Goal: Complete application form

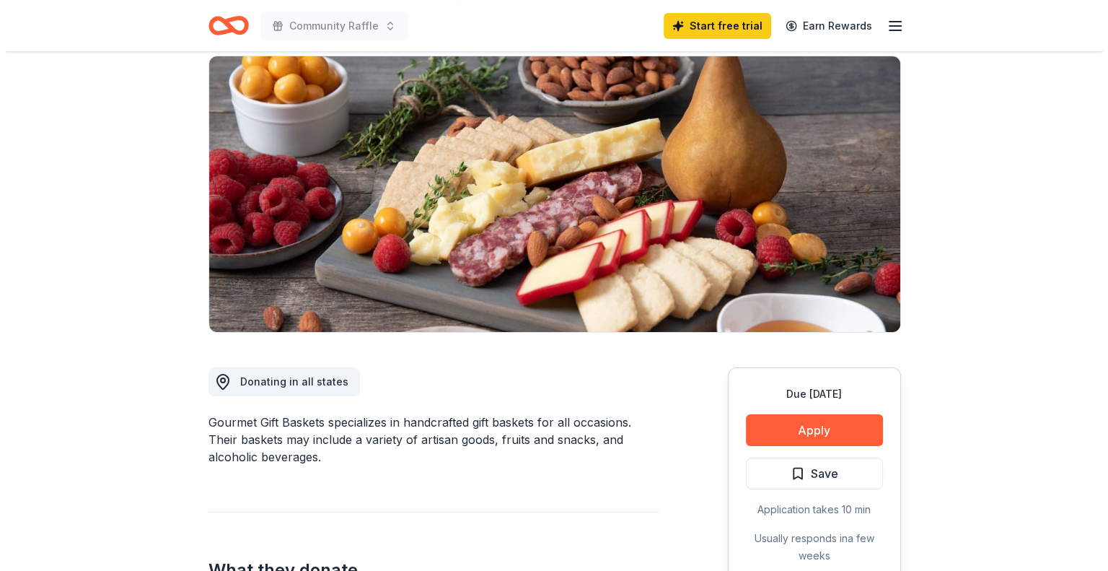
scroll to position [72, 0]
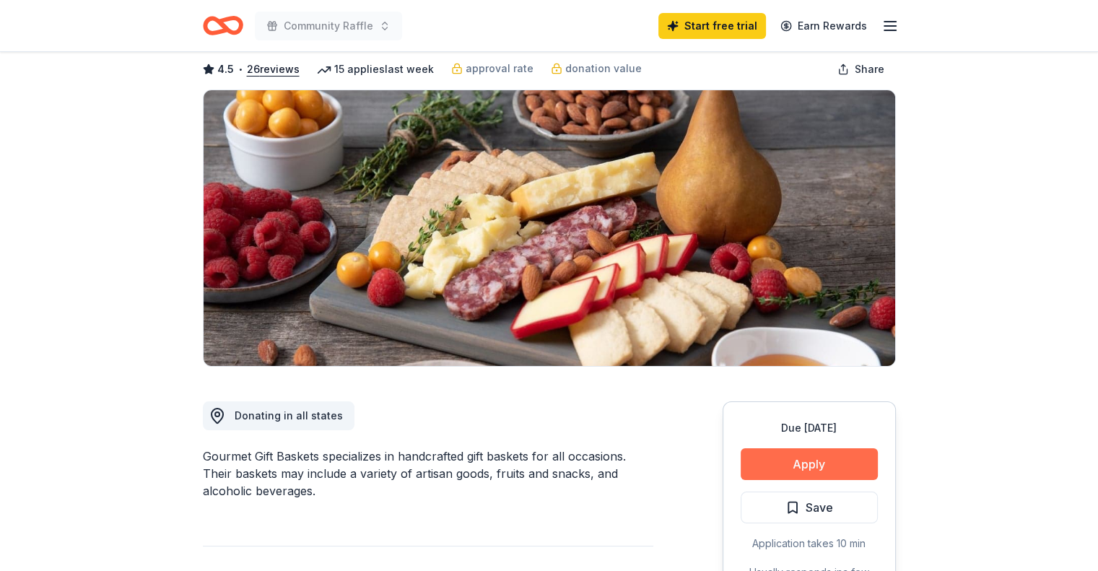
click at [854, 467] on button "Apply" at bounding box center [808, 464] width 137 height 32
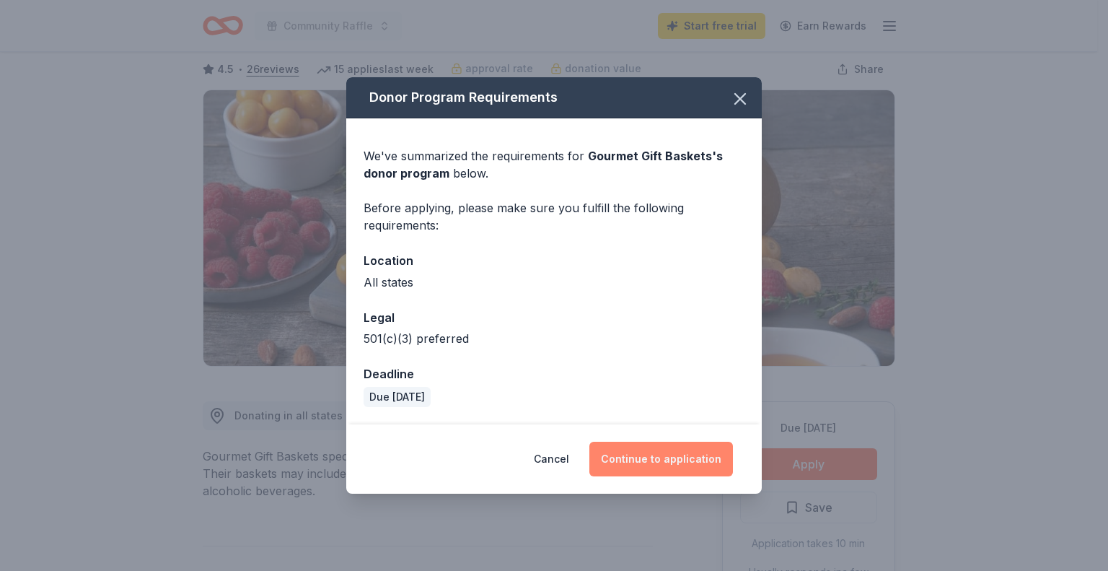
click at [656, 459] on button "Continue to application" at bounding box center [662, 459] width 144 height 35
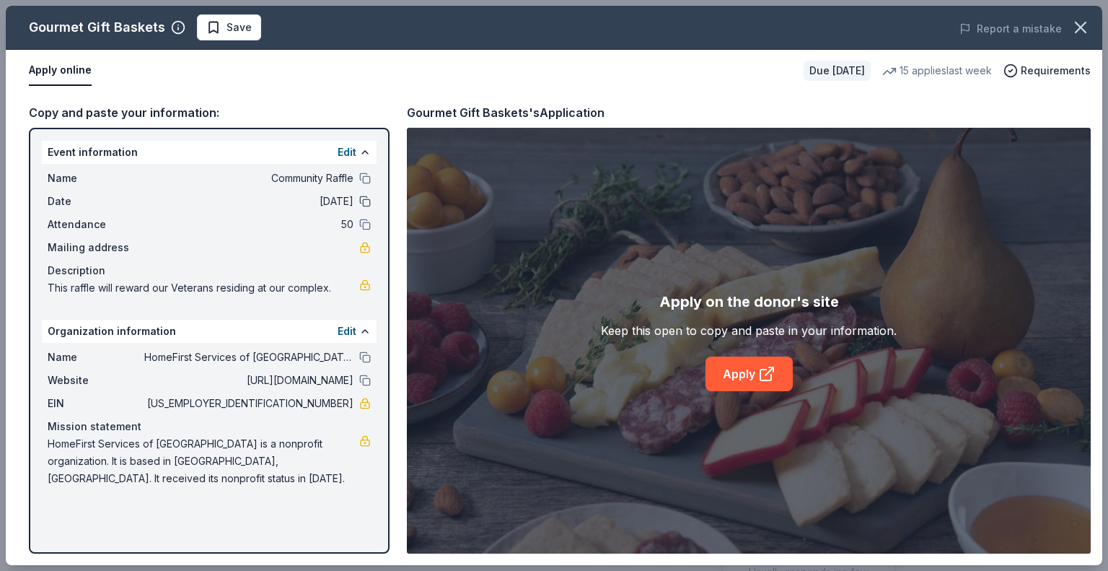
click at [367, 199] on button at bounding box center [365, 202] width 12 height 12
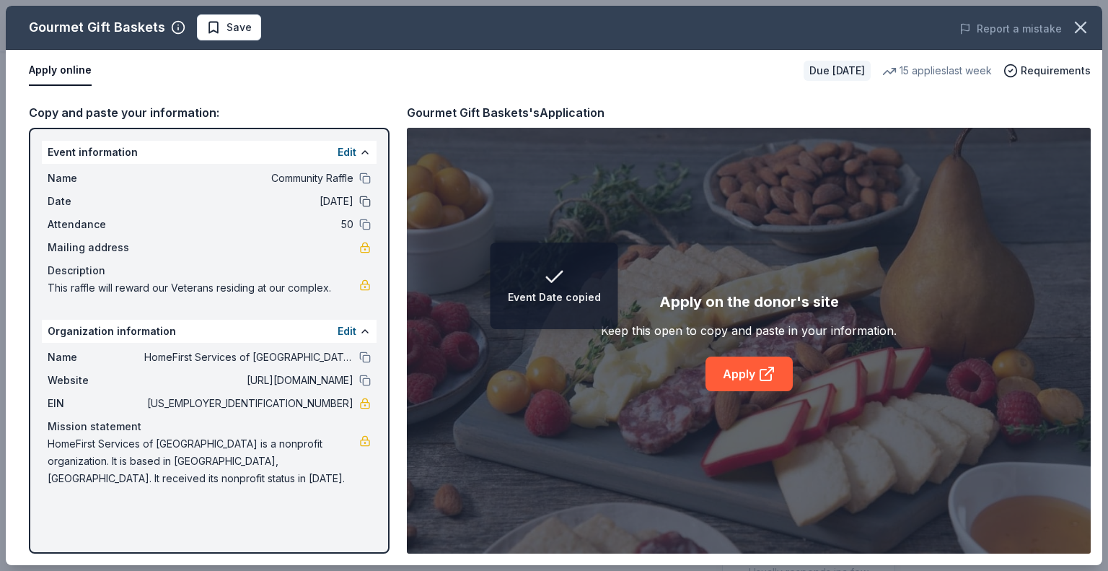
click at [367, 199] on button at bounding box center [365, 202] width 12 height 12
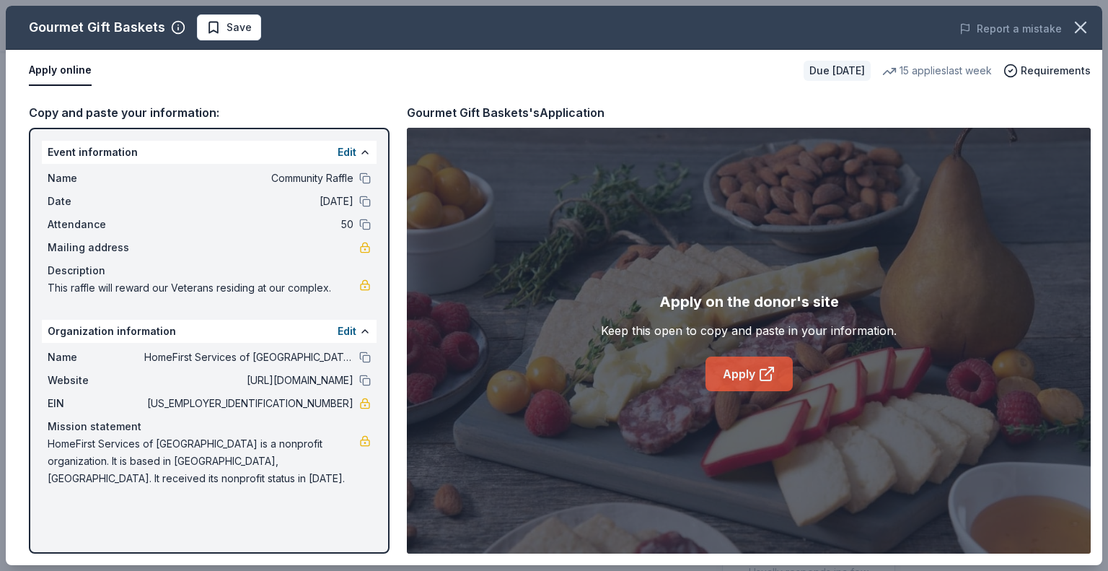
click at [742, 365] on link "Apply" at bounding box center [749, 373] width 87 height 35
